Goal: Find specific page/section: Find specific page/section

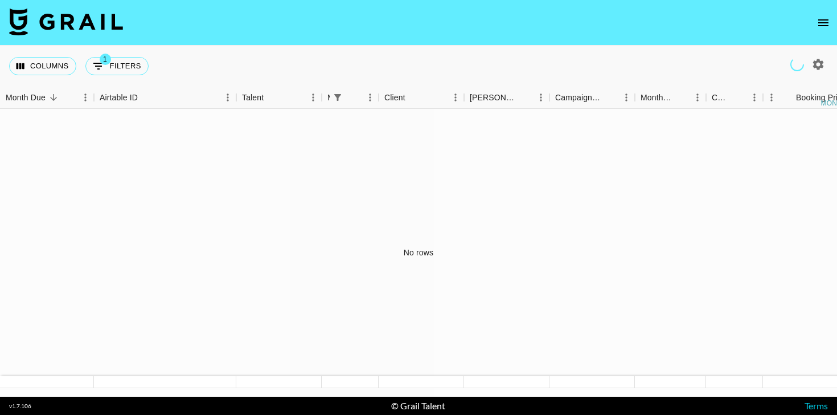
click at [826, 21] on icon "open drawer" at bounding box center [824, 23] width 14 height 14
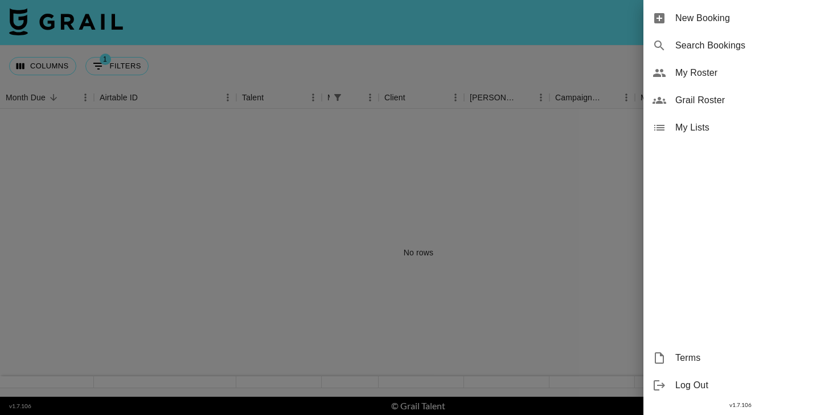
click at [677, 68] on span "My Roster" at bounding box center [752, 73] width 153 height 14
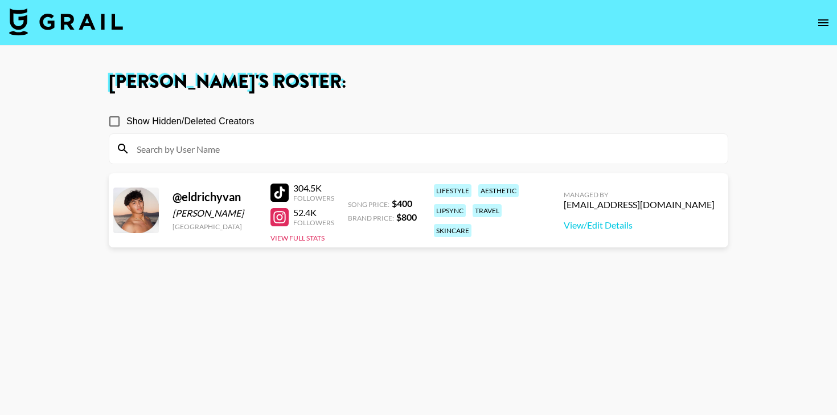
click at [119, 120] on input "Show Hidden/Deleted Creators" at bounding box center [115, 121] width 24 height 24
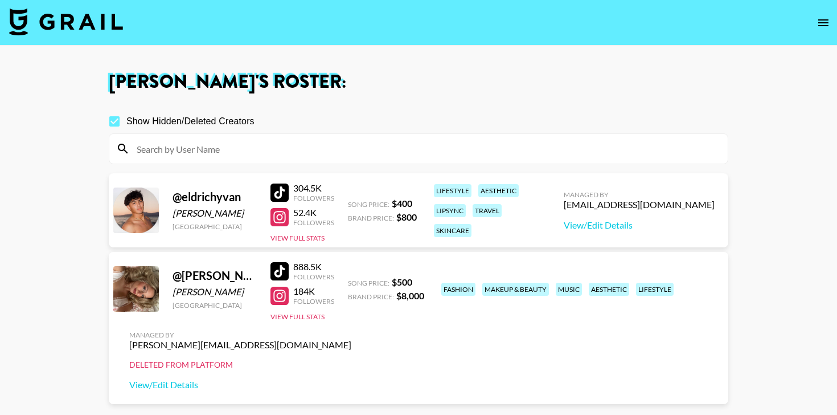
click at [119, 120] on input "Show Hidden/Deleted Creators" at bounding box center [115, 121] width 24 height 24
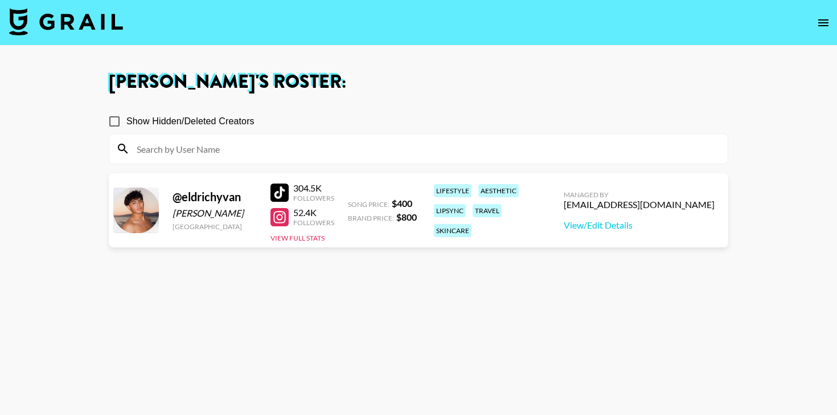
click at [120, 120] on input "Show Hidden/Deleted Creators" at bounding box center [115, 121] width 24 height 24
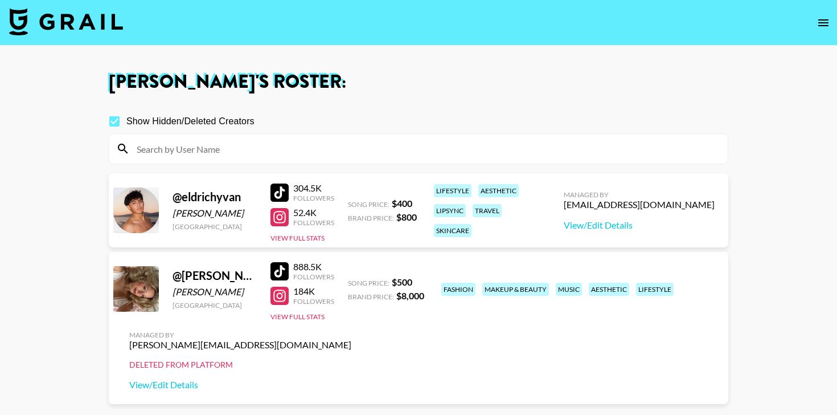
click at [120, 120] on input "Show Hidden/Deleted Creators" at bounding box center [115, 121] width 24 height 24
checkbox input "false"
